Goal: Find specific page/section: Find specific page/section

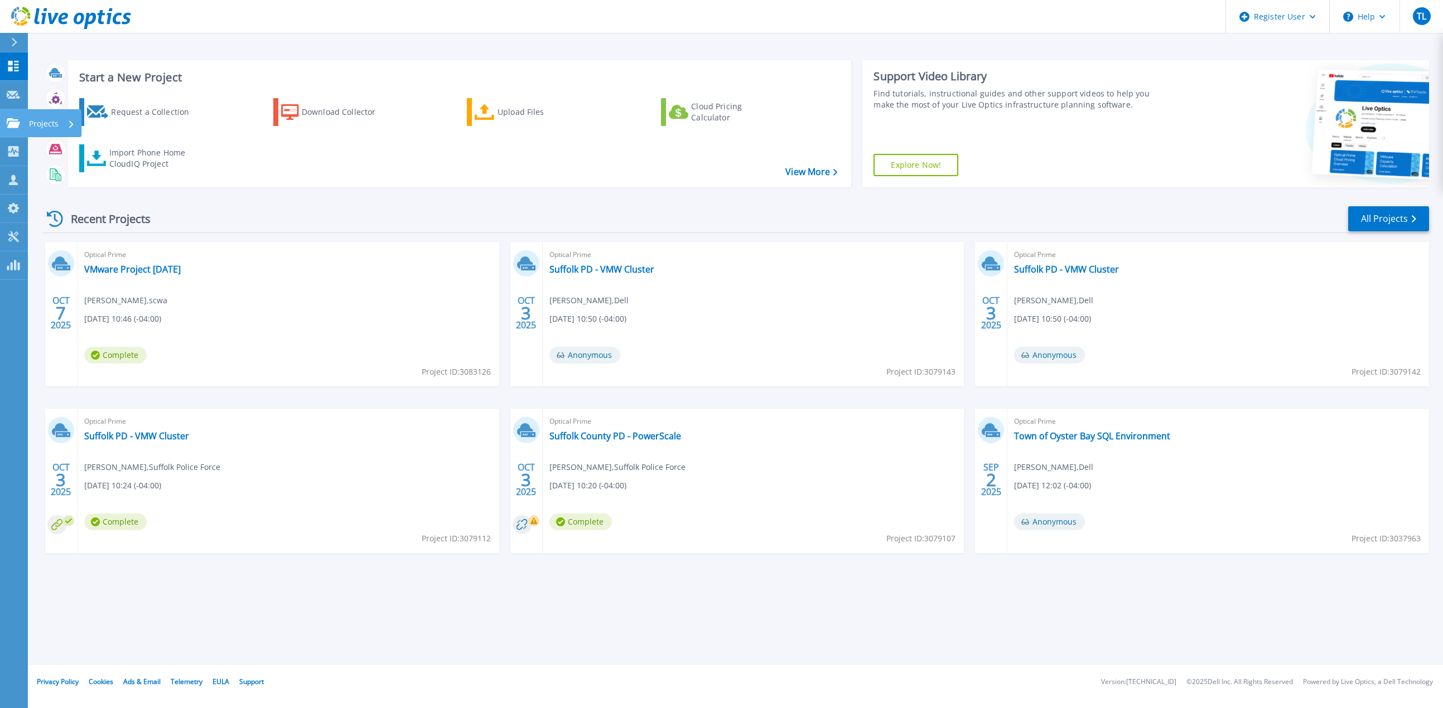
click at [11, 123] on icon at bounding box center [13, 122] width 13 height 9
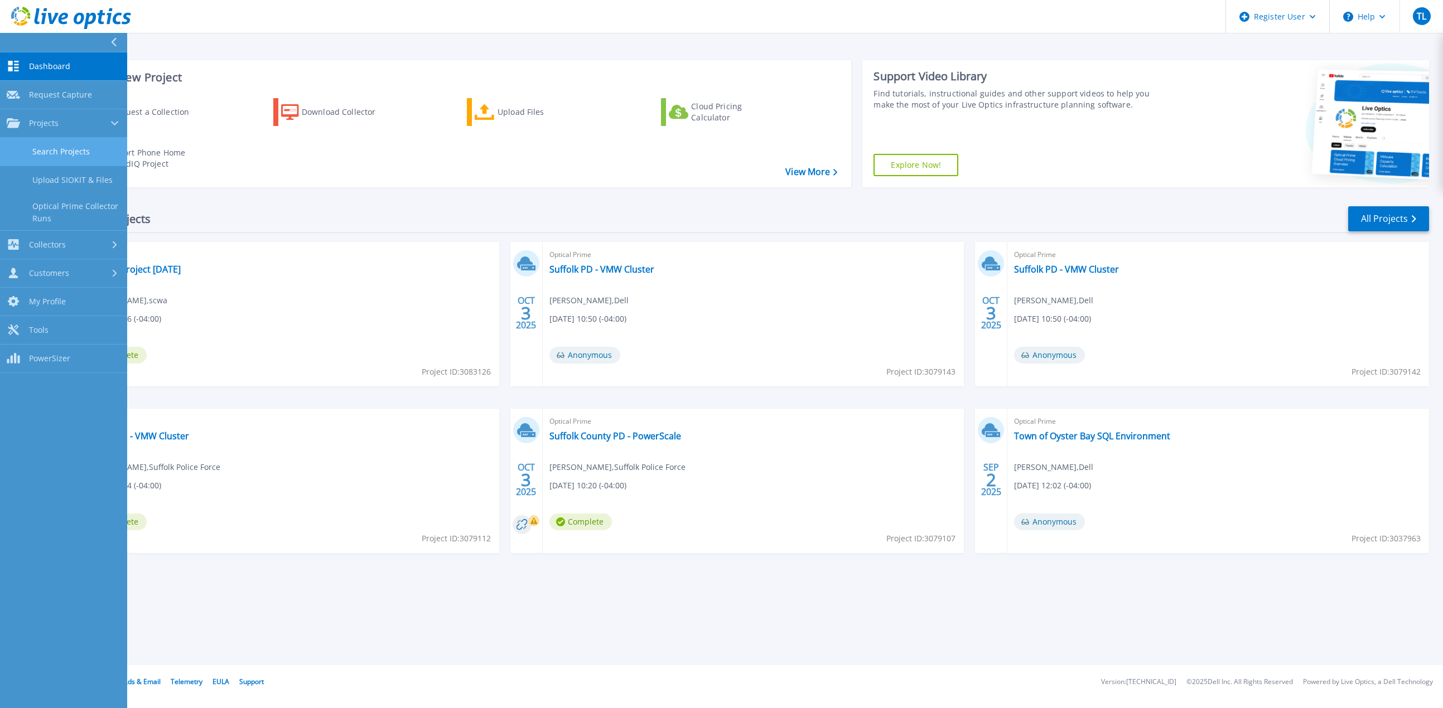
click at [77, 149] on link "Search Projects" at bounding box center [63, 152] width 127 height 28
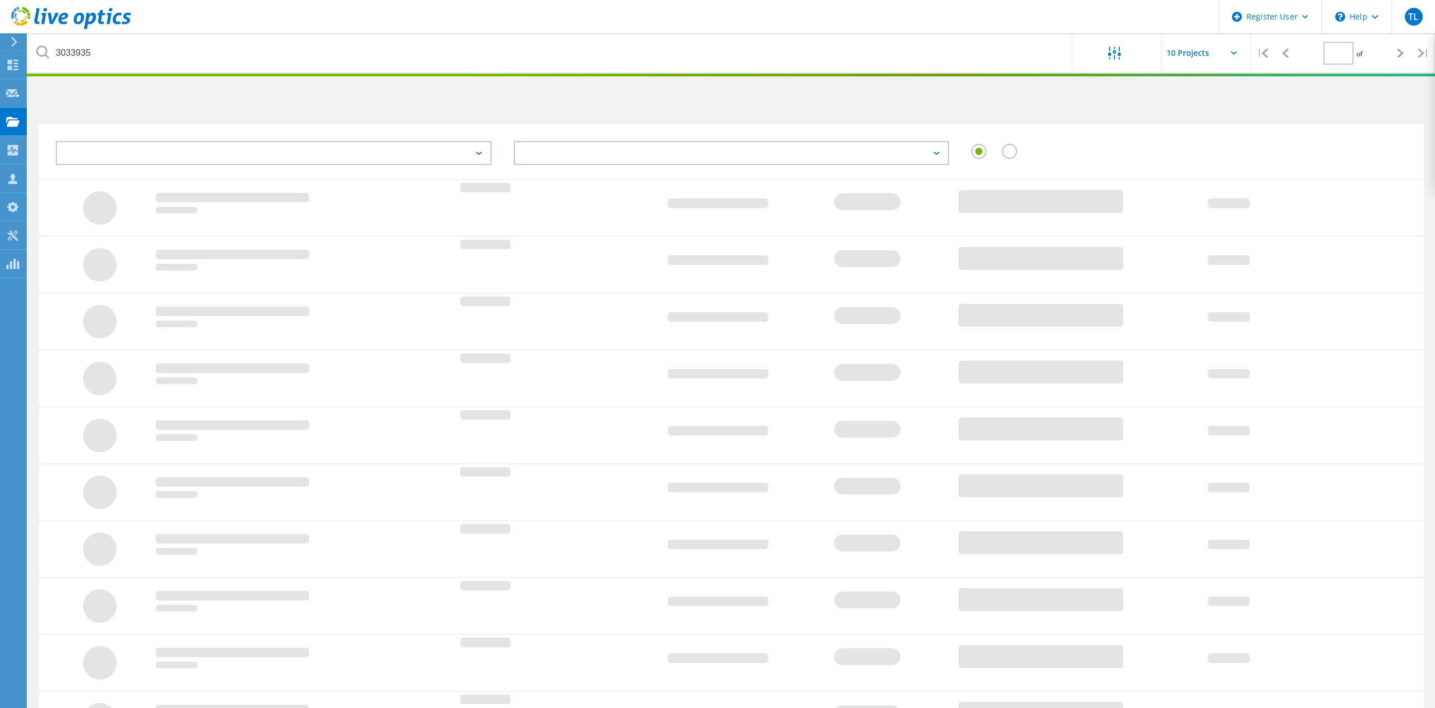
type input "1"
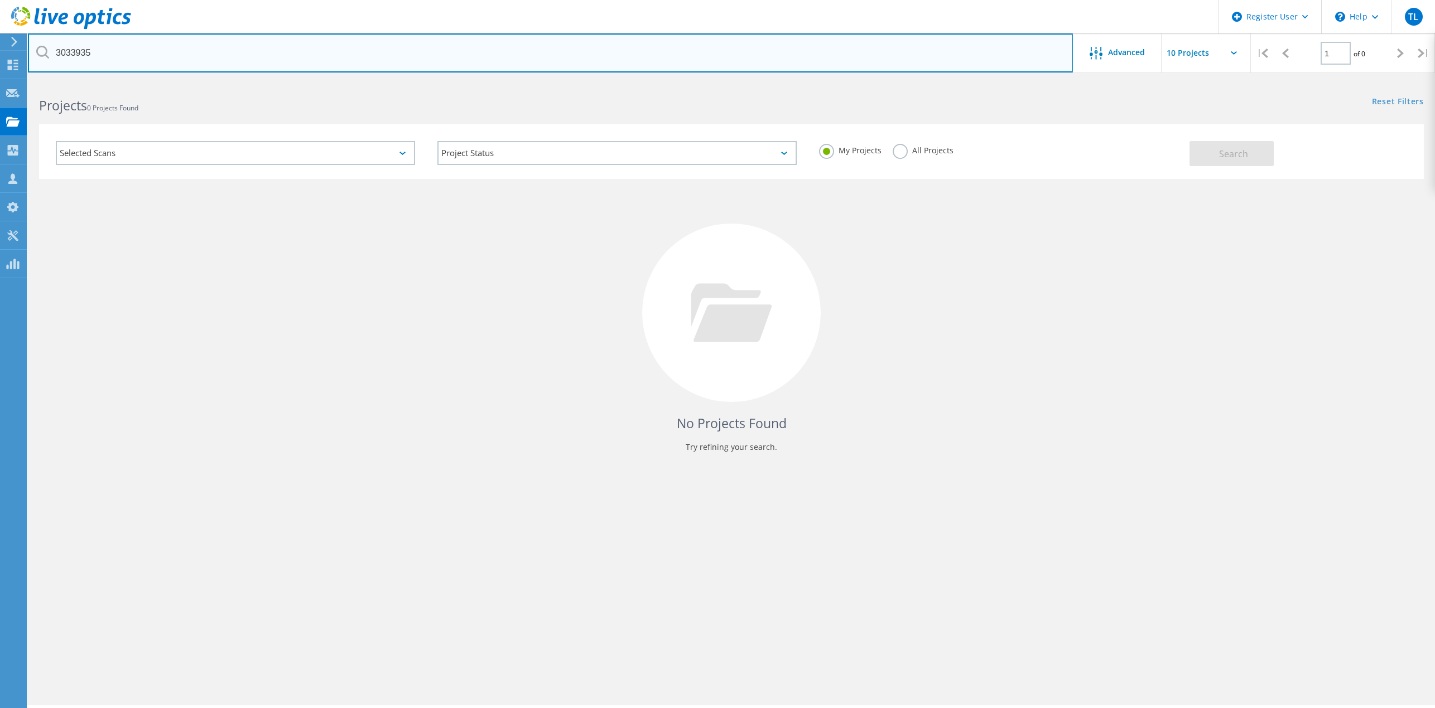
drag, startPoint x: 101, startPoint y: 58, endPoint x: -135, endPoint y: 62, distance: 236.0
click at [0, 62] on html "Register User \n Help Explore Helpful Articles Contact Support TL Dell User Tun…" at bounding box center [717, 369] width 1435 height 739
paste input "23622"
type input "3023622"
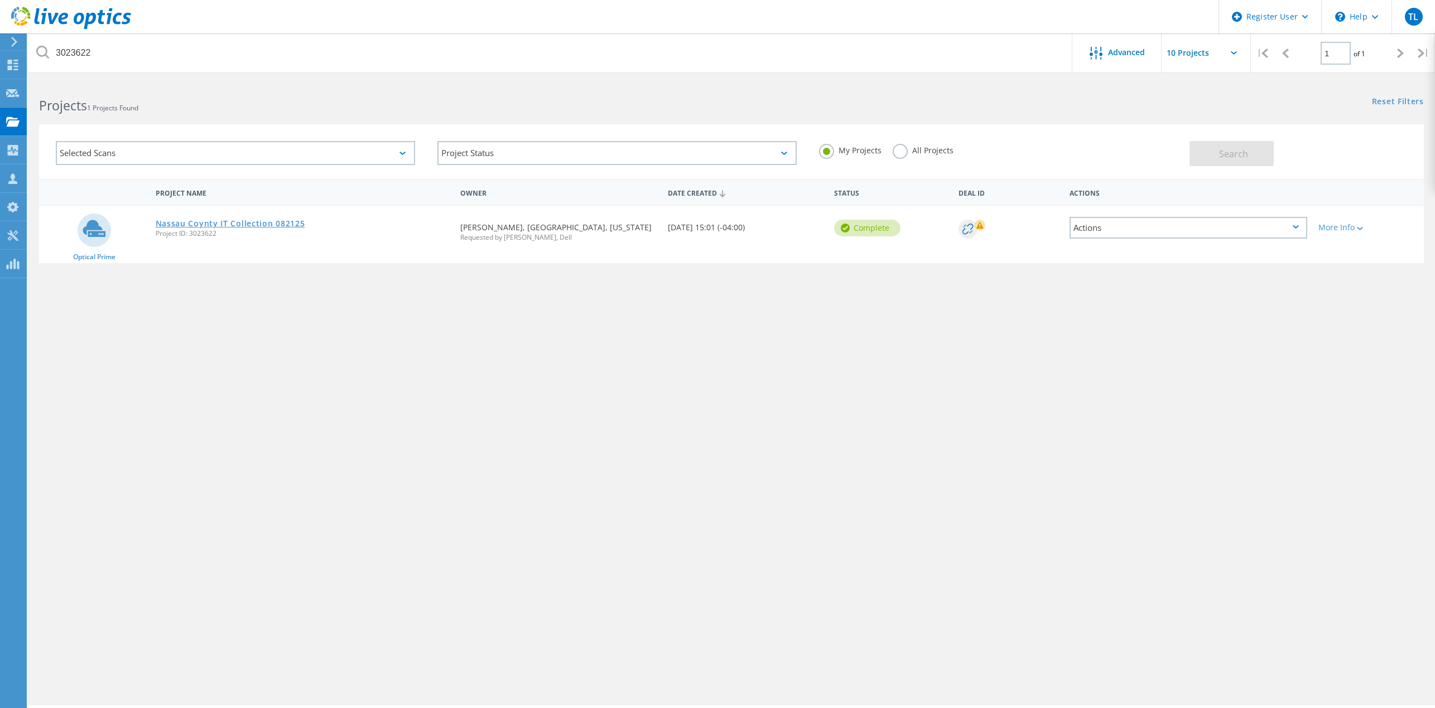
click at [296, 224] on link "Nassau Coynty IT Collection 082125" at bounding box center [231, 224] width 150 height 8
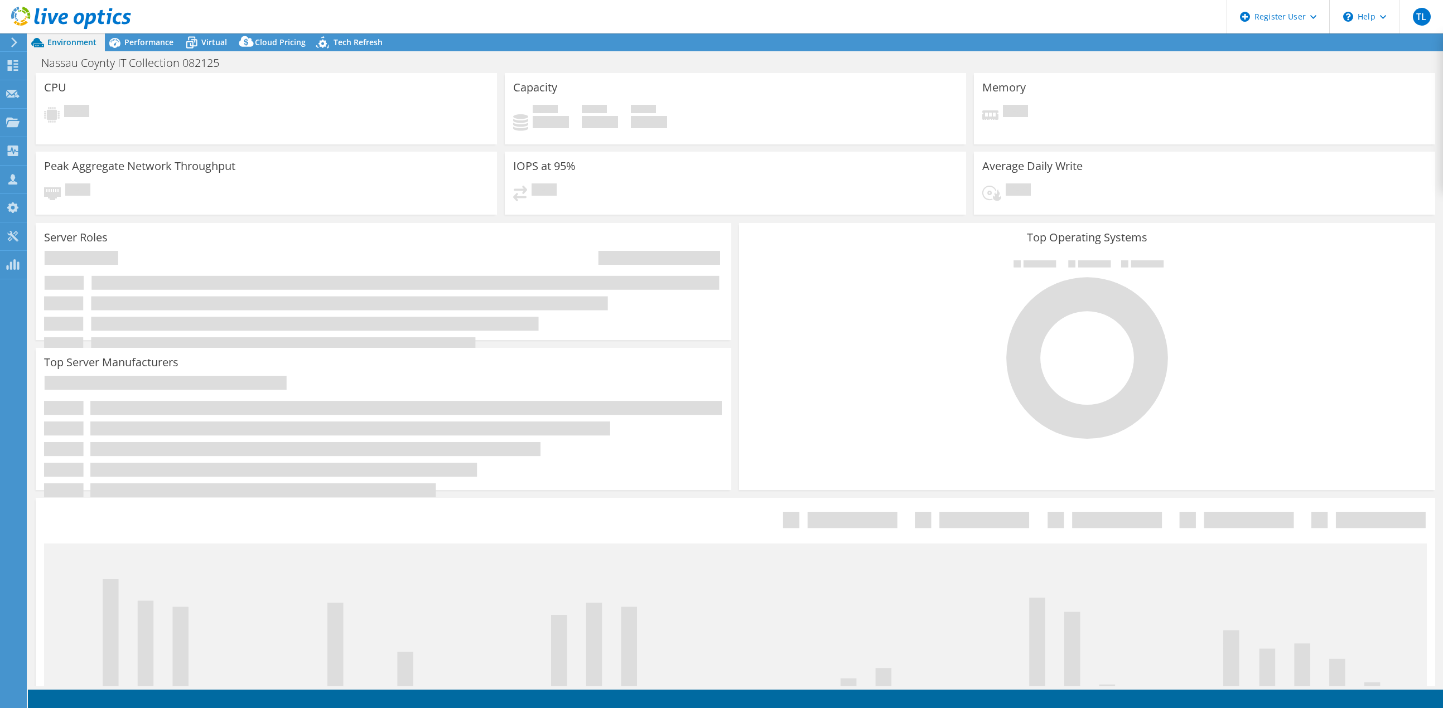
select select "USD"
select select "USEast"
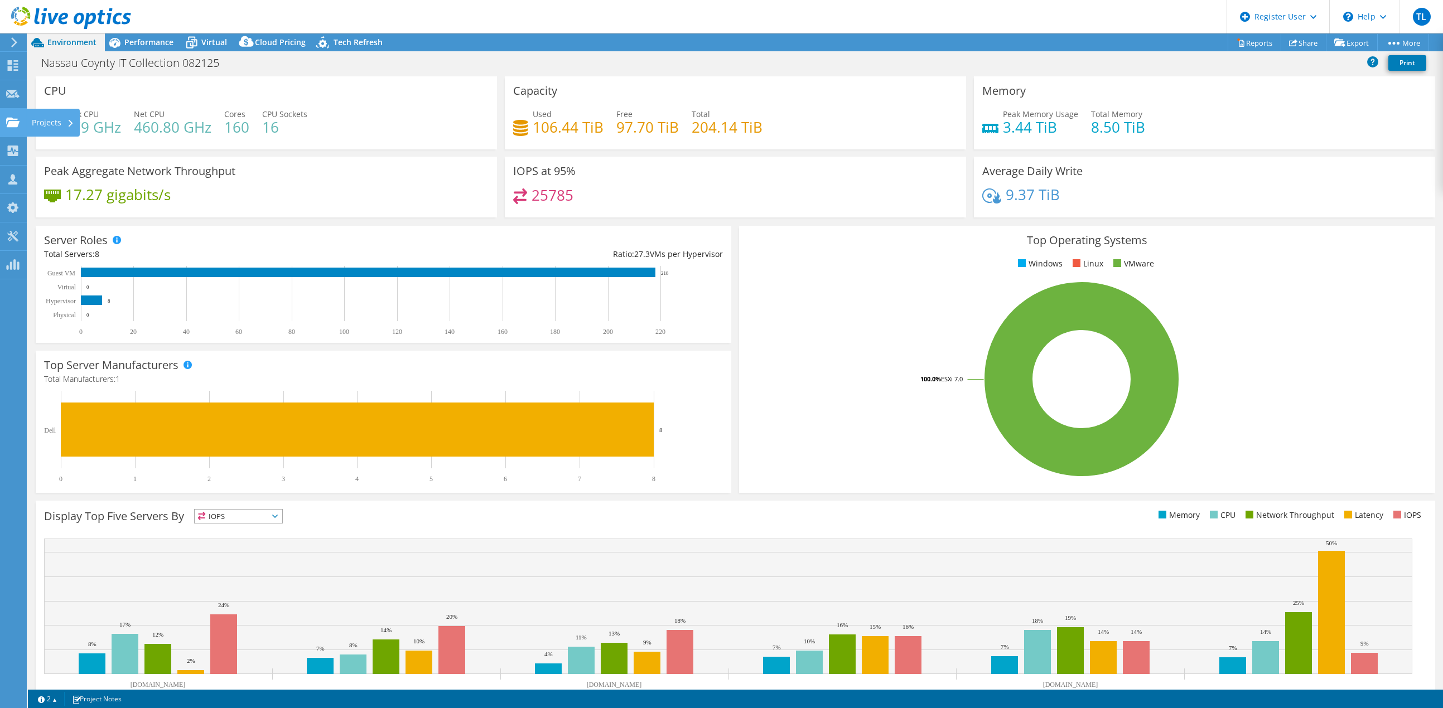
click at [7, 118] on use at bounding box center [12, 121] width 13 height 9
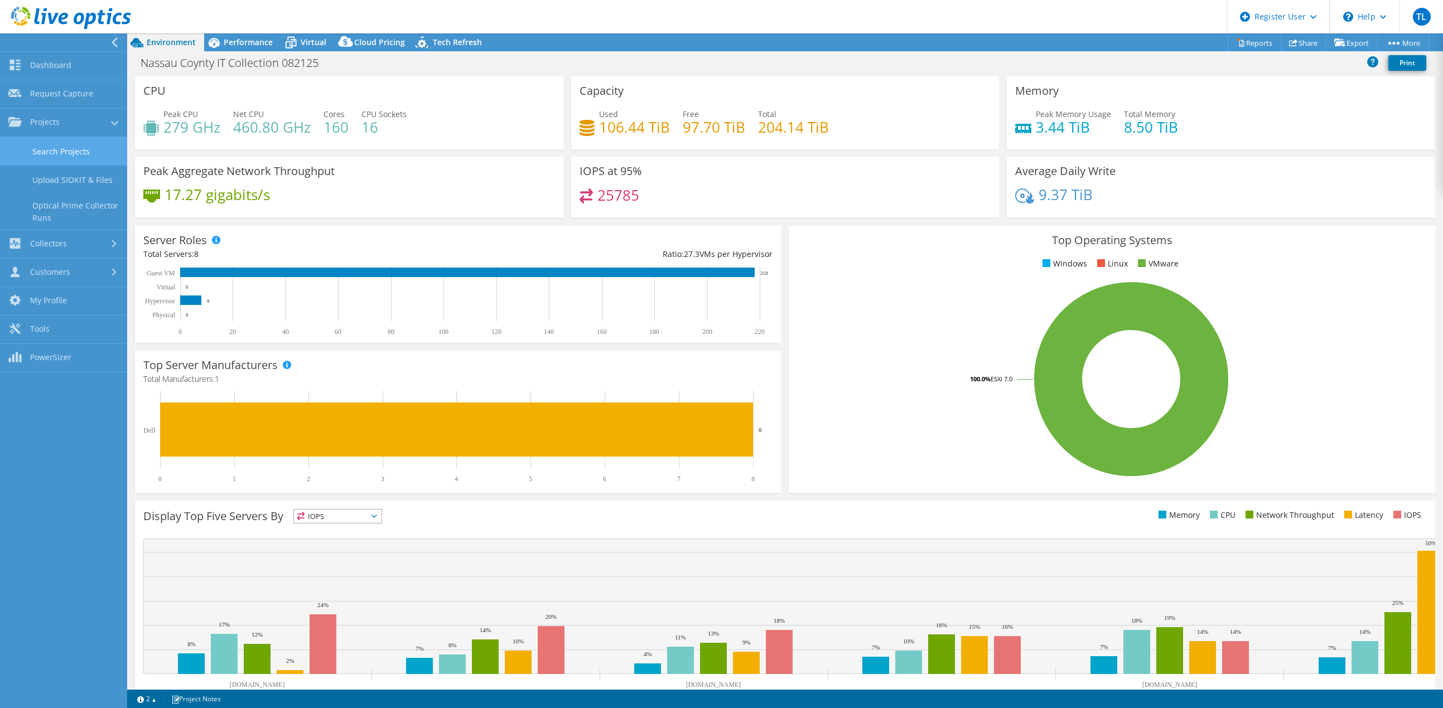
click at [75, 145] on link "Search Projects" at bounding box center [63, 151] width 127 height 28
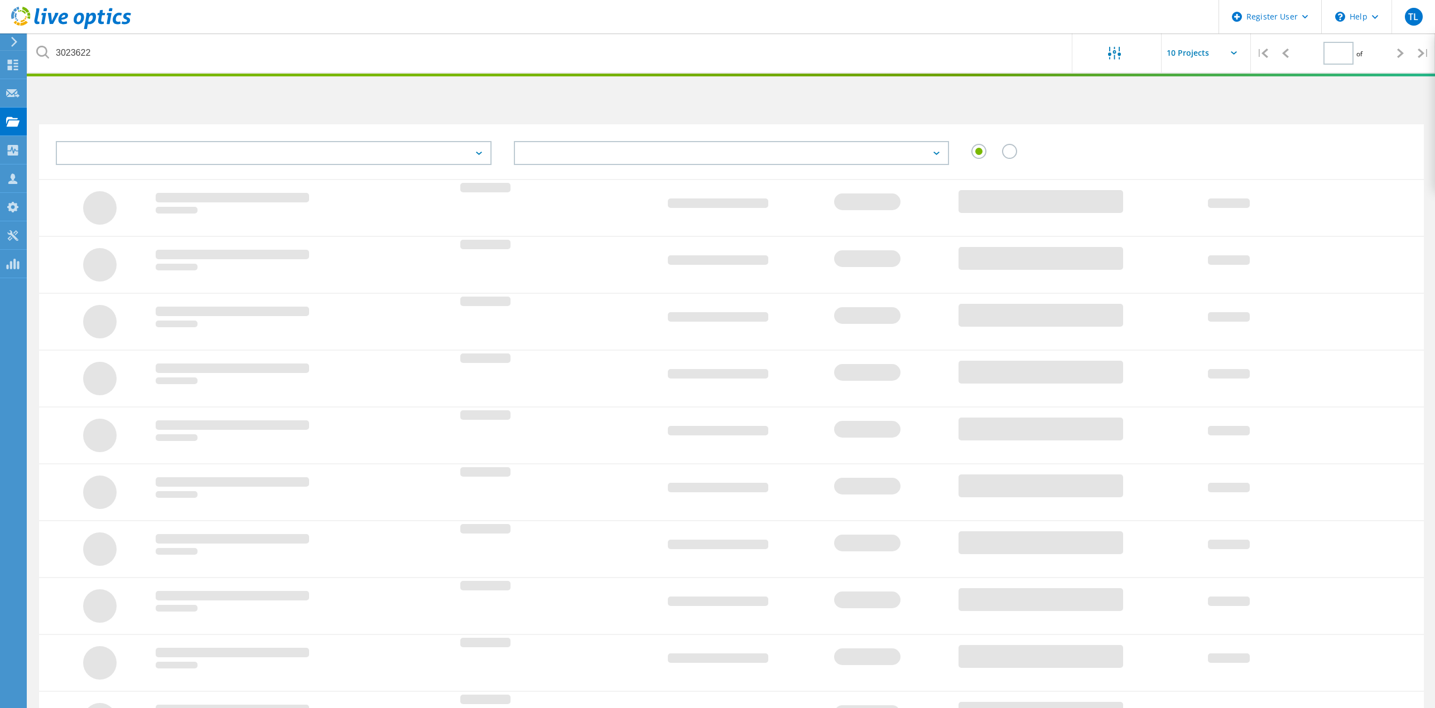
type input "1"
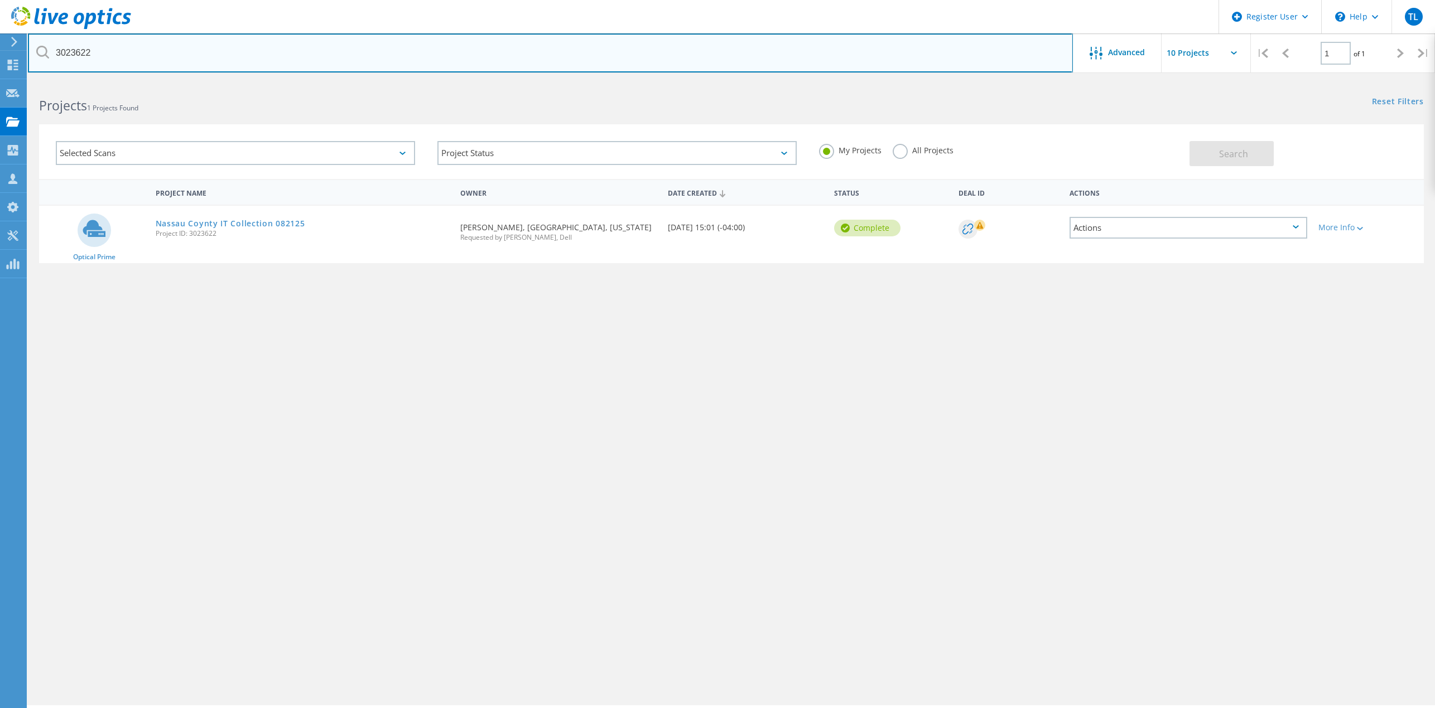
drag, startPoint x: 114, startPoint y: 59, endPoint x: -138, endPoint y: 61, distance: 252.7
click at [0, 61] on html "Register User \n Help Explore Helpful Articles Contact Support TL Dell User Tun…" at bounding box center [717, 369] width 1435 height 739
paste input "2710004"
type input "2710004"
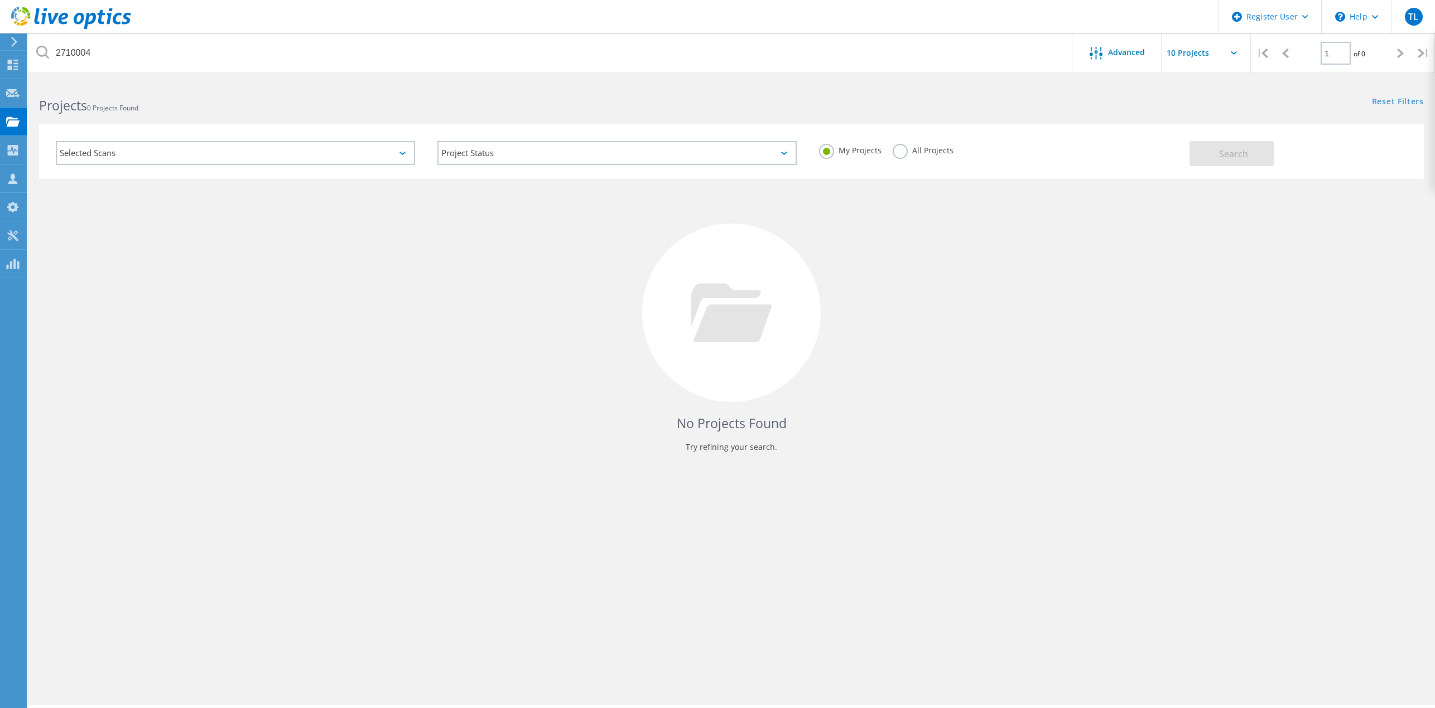
click at [904, 153] on label "All Projects" at bounding box center [923, 149] width 61 height 11
click at [0, 0] on input "All Projects" at bounding box center [0, 0] width 0 height 0
click at [1250, 155] on button "Search" at bounding box center [1231, 153] width 84 height 25
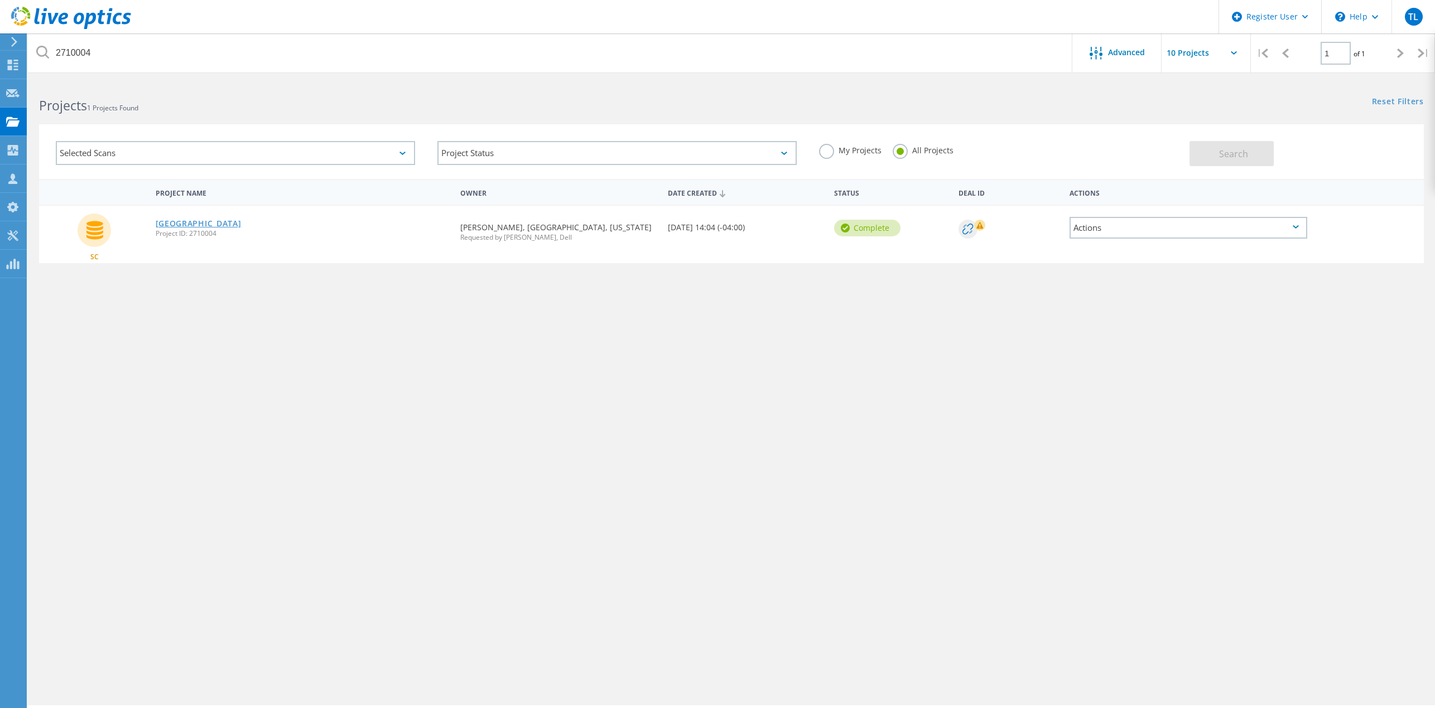
click at [242, 221] on link "[GEOGRAPHIC_DATA]" at bounding box center [199, 224] width 86 height 8
